Goal: Task Accomplishment & Management: Manage account settings

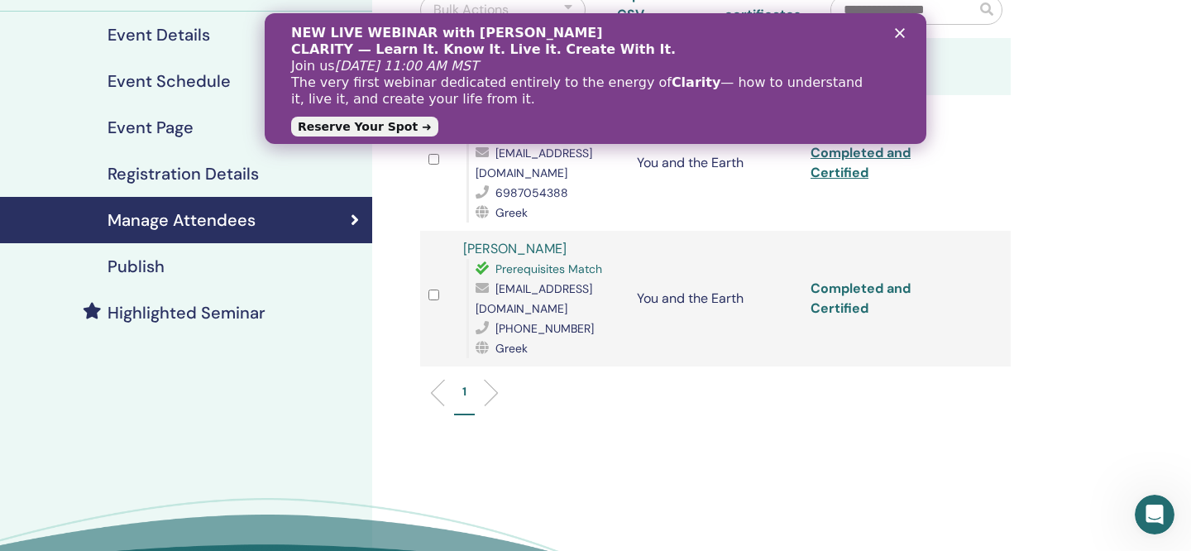
click at [878, 279] on link "Completed and Certified" at bounding box center [860, 297] width 100 height 37
click at [901, 31] on polygon "Κλείσιμο" at bounding box center [900, 33] width 10 height 10
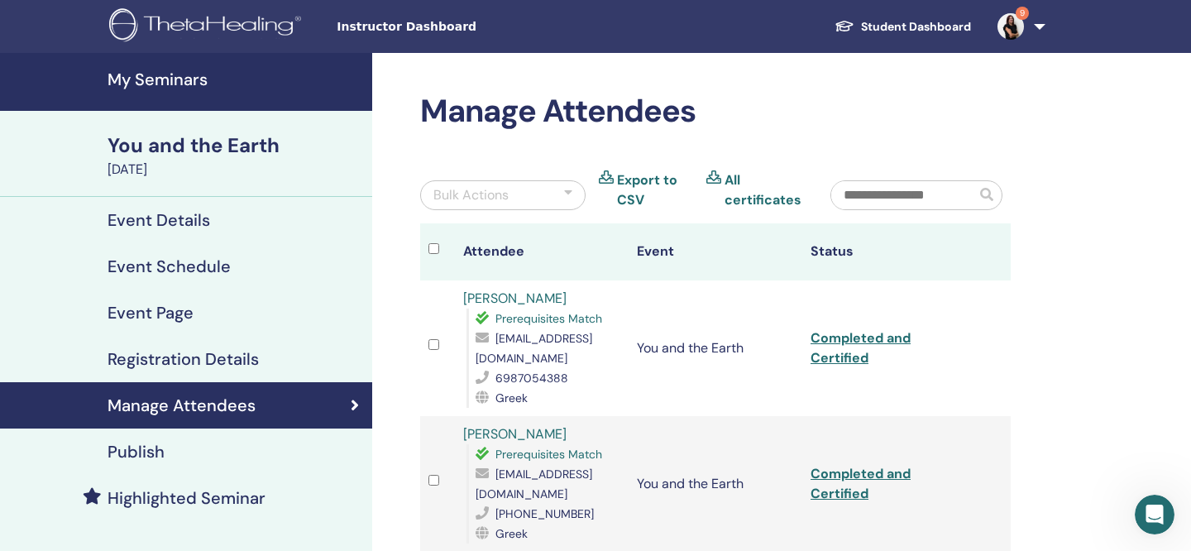
click at [139, 81] on h4 "My Seminars" at bounding box center [234, 79] width 255 height 20
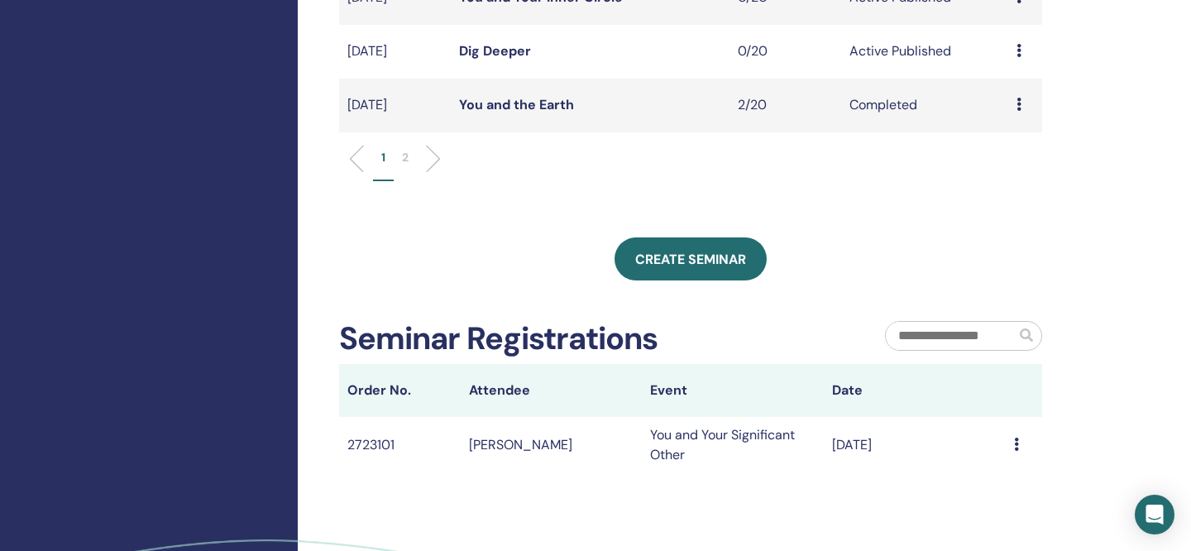
scroll to position [706, 0]
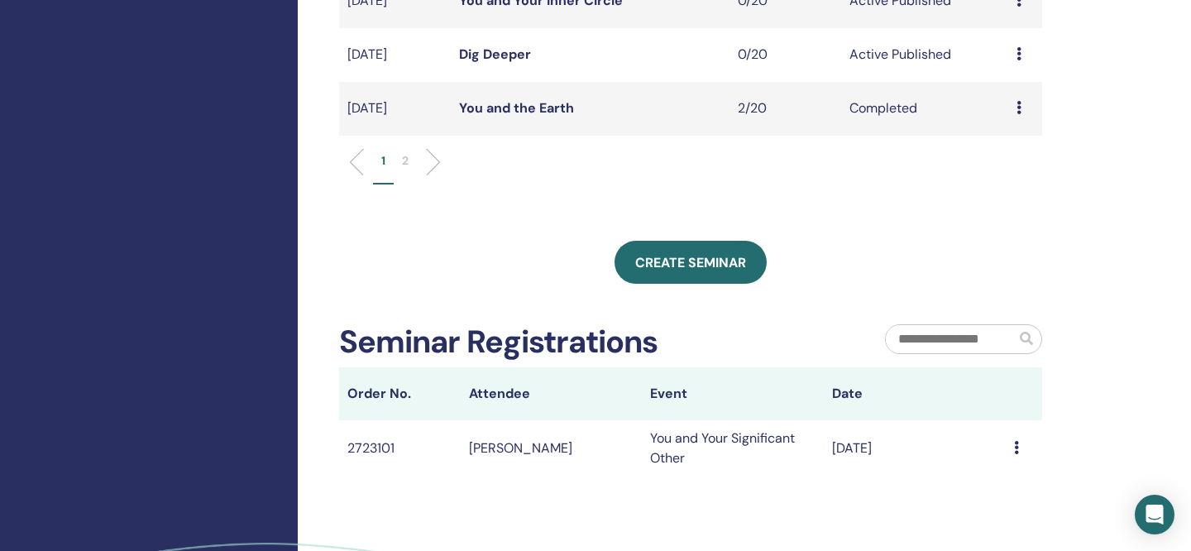
click at [406, 158] on p "2" at bounding box center [405, 160] width 7 height 17
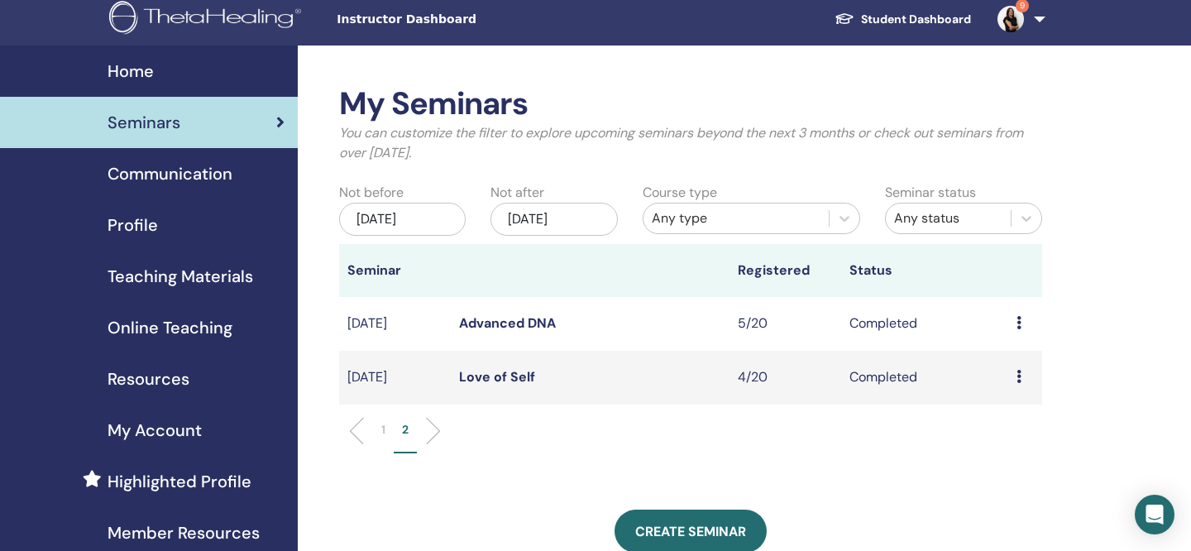
scroll to position [11, 0]
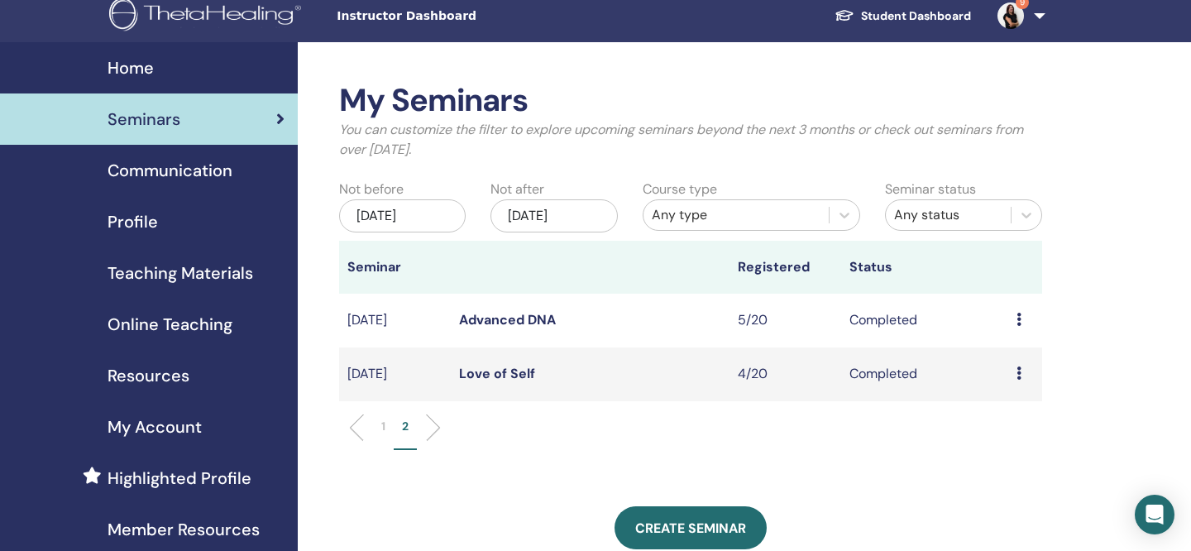
click at [1019, 366] on div "Preview Attendees" at bounding box center [1024, 374] width 17 height 20
click at [1012, 405] on link "Attendees" at bounding box center [1012, 404] width 63 height 17
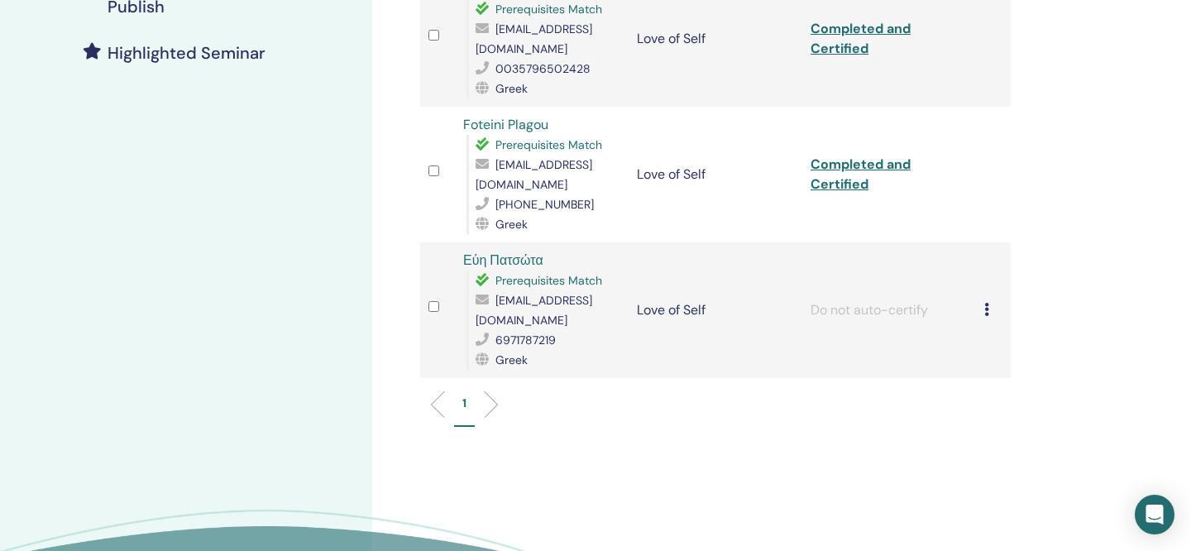
scroll to position [446, 0]
click at [986, 302] on icon at bounding box center [986, 308] width 5 height 13
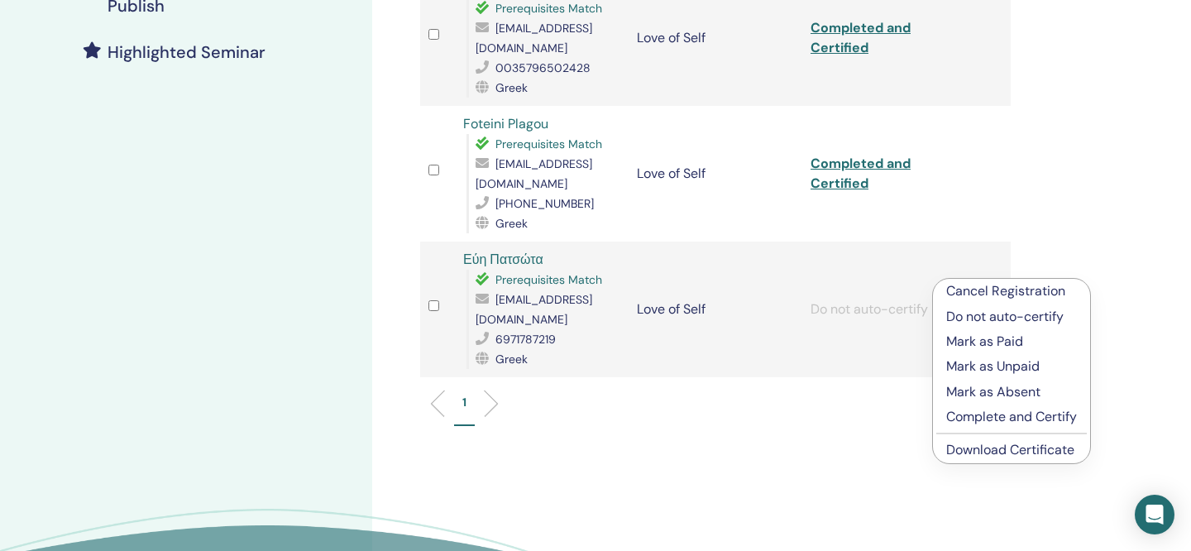
click at [964, 415] on p "Complete and Certify" at bounding box center [1011, 417] width 131 height 20
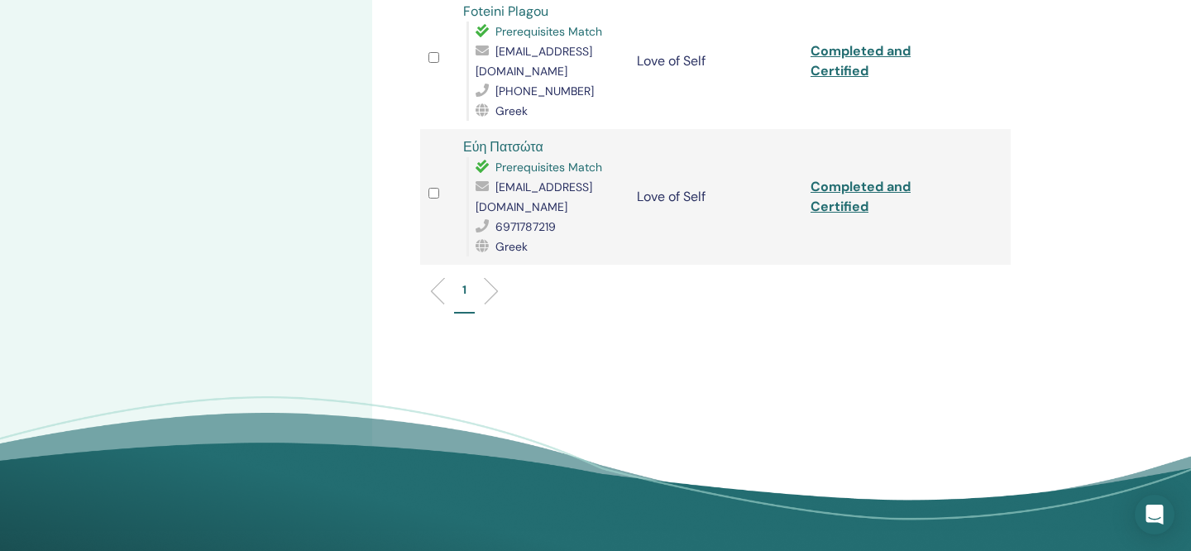
scroll to position [512, 0]
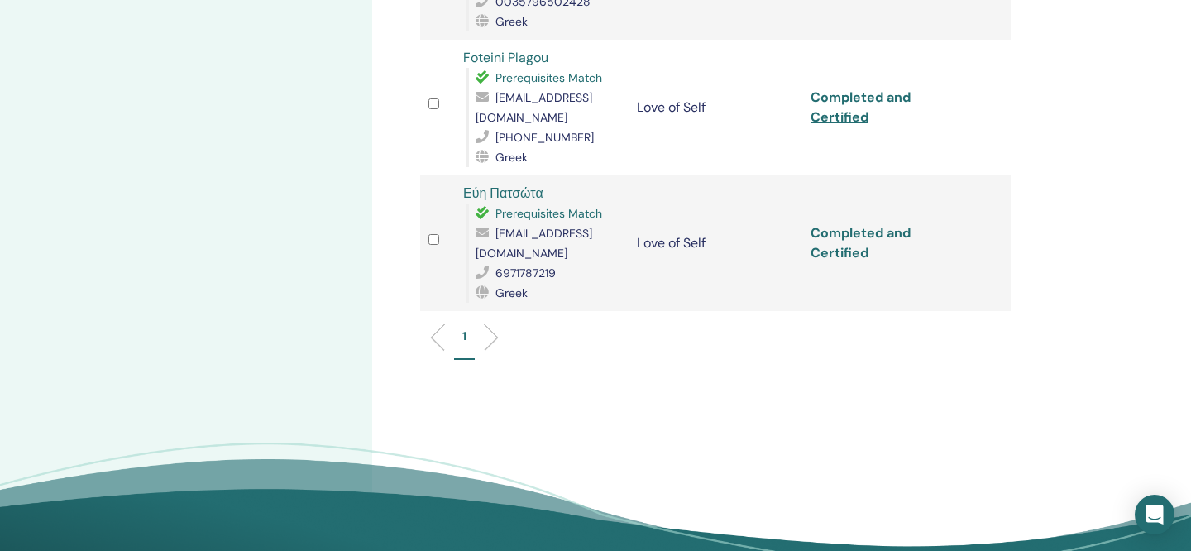
click at [862, 224] on link "Completed and Certified" at bounding box center [860, 242] width 100 height 37
